Goal: Information Seeking & Learning: Find specific page/section

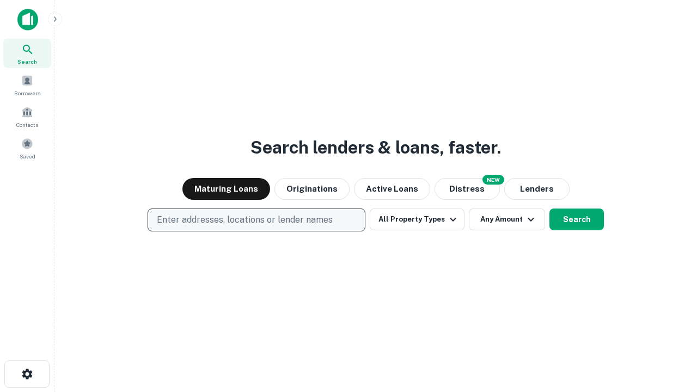
click at [256, 220] on p "Enter addresses, locations or lender names" at bounding box center [245, 219] width 176 height 13
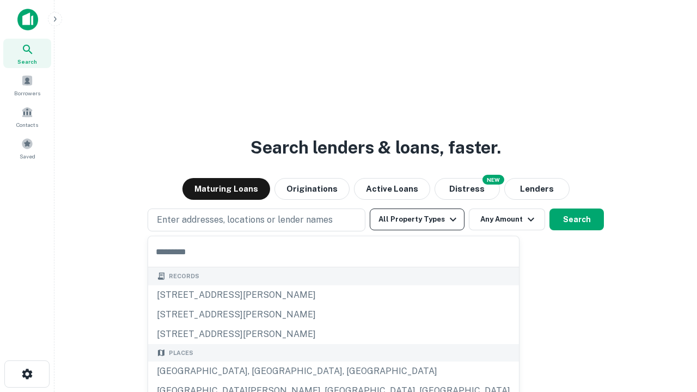
click at [417, 219] on button "All Property Types" at bounding box center [417, 219] width 95 height 22
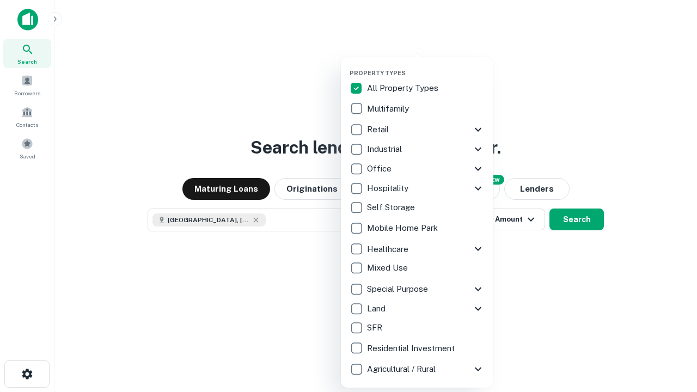
click at [426, 66] on button "button" at bounding box center [425, 66] width 152 height 1
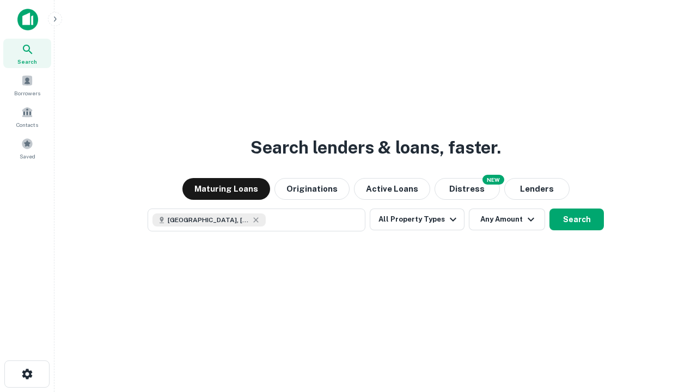
scroll to position [17, 0]
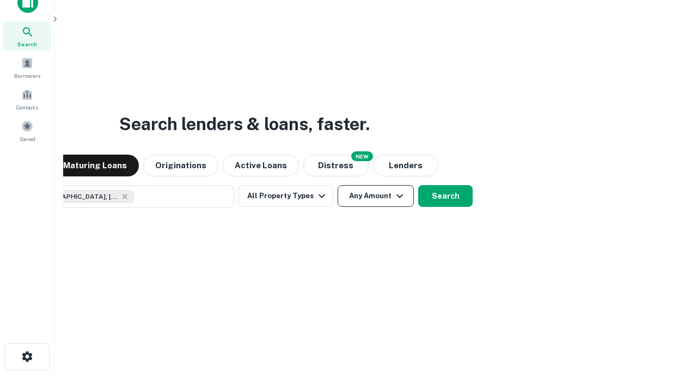
click at [337, 185] on button "Any Amount" at bounding box center [375, 196] width 76 height 22
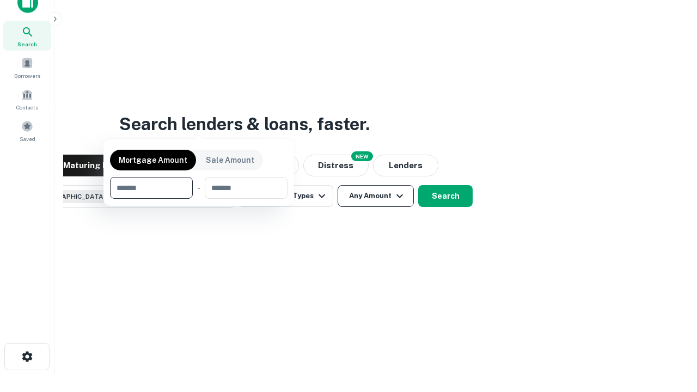
scroll to position [78, 308]
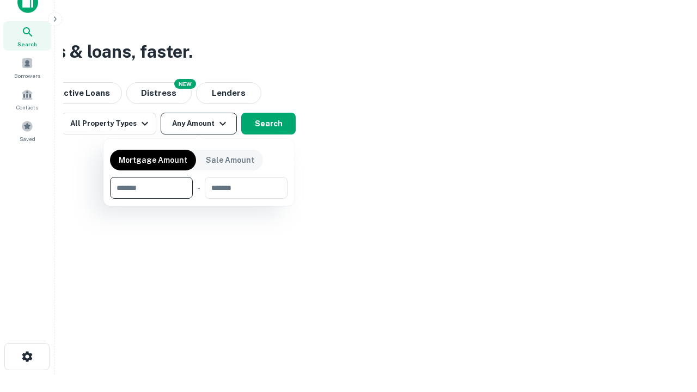
type input "*******"
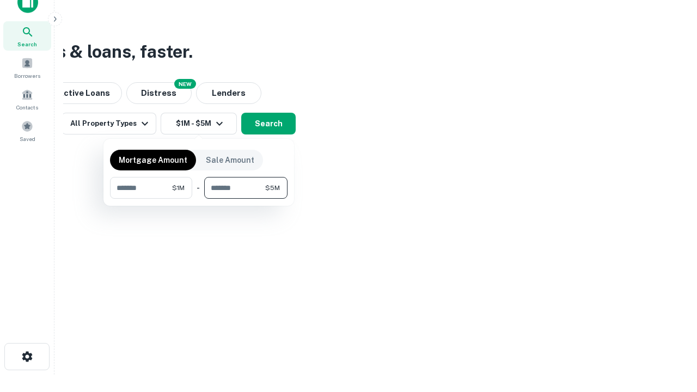
type input "*******"
click at [199, 199] on button "button" at bounding box center [198, 199] width 177 height 1
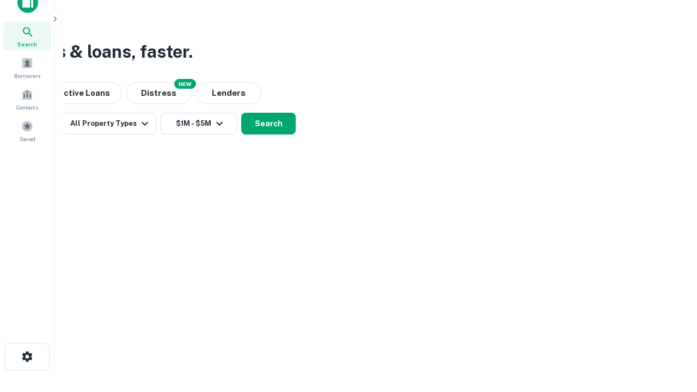
scroll to position [17, 0]
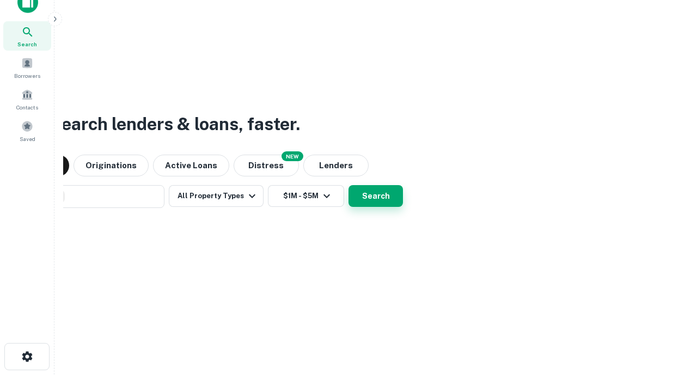
click at [348, 185] on button "Search" at bounding box center [375, 196] width 54 height 22
